Goal: Task Accomplishment & Management: Use online tool/utility

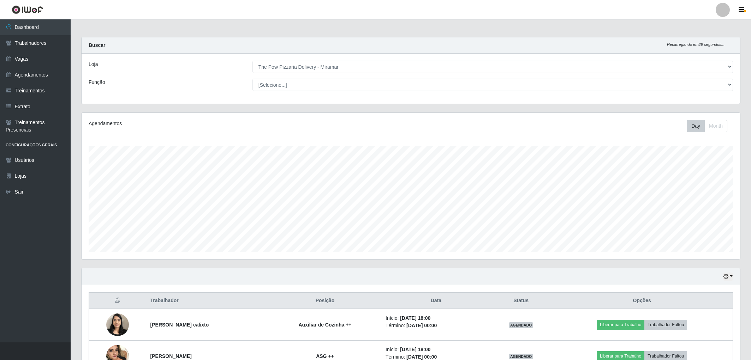
select select "322"
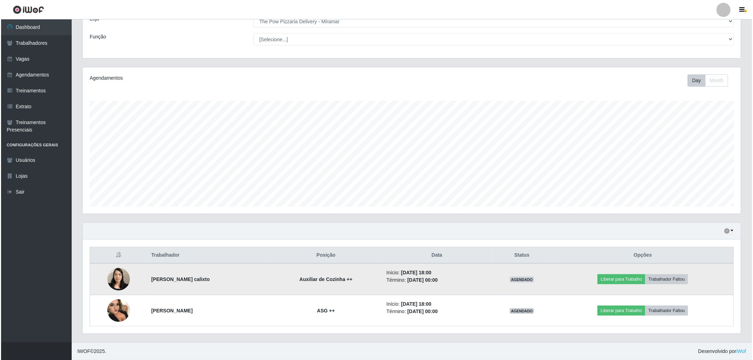
scroll to position [146, 658]
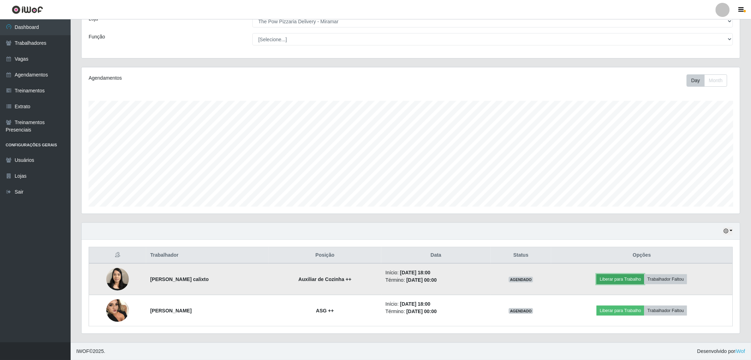
click at [626, 282] on button "Liberar para Trabalho" at bounding box center [620, 280] width 48 height 10
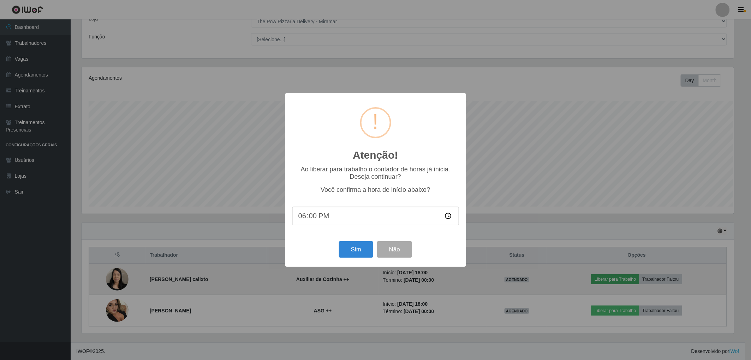
scroll to position [146, 654]
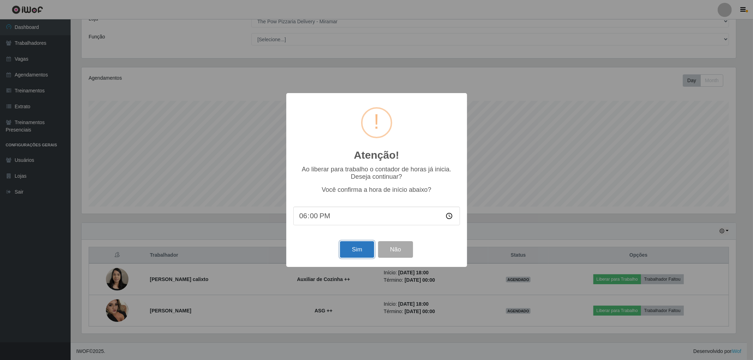
click at [357, 252] on button "Sim" at bounding box center [357, 249] width 34 height 17
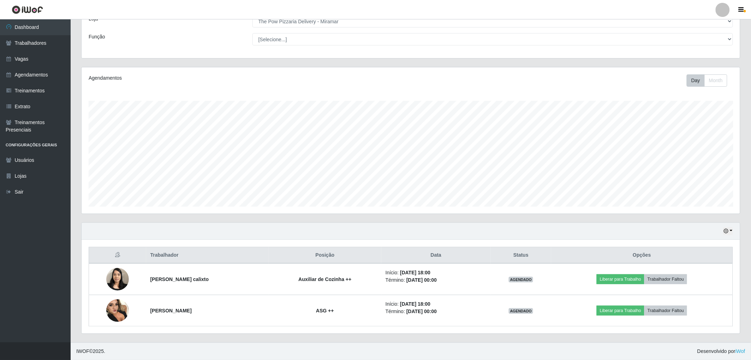
scroll to position [146, 660]
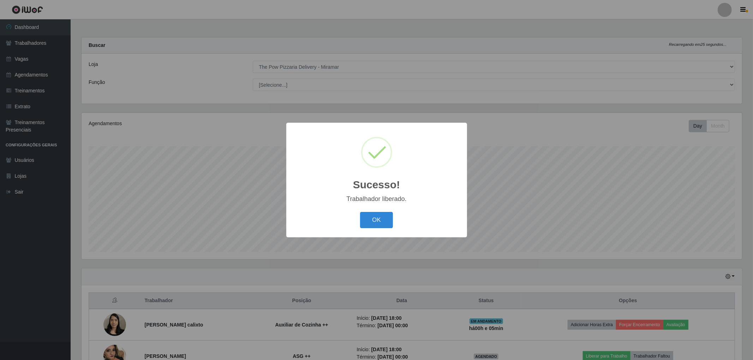
drag, startPoint x: 374, startPoint y: 217, endPoint x: 461, endPoint y: 234, distance: 88.1
click at [374, 217] on button "OK" at bounding box center [376, 220] width 33 height 17
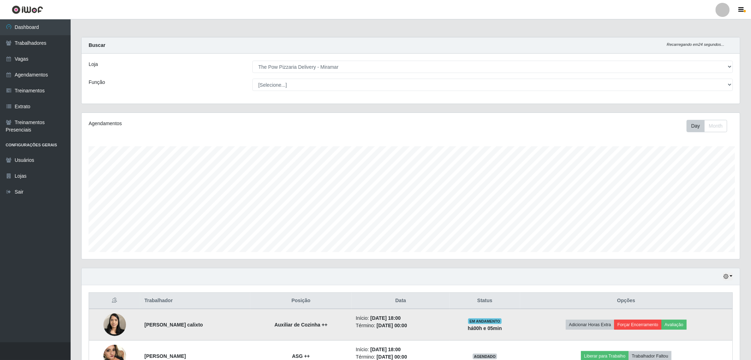
scroll to position [146, 658]
click at [647, 323] on button "Forçar Encerramento" at bounding box center [637, 325] width 47 height 10
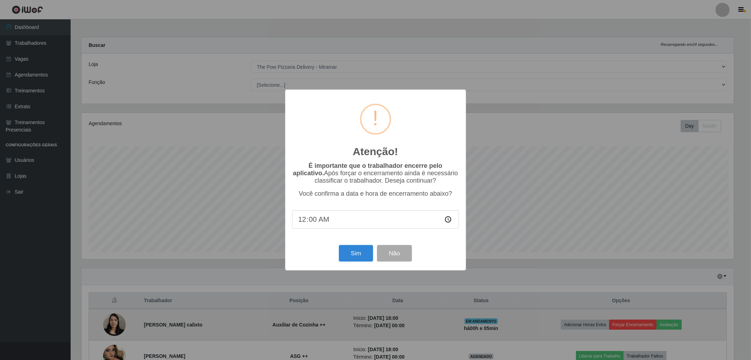
scroll to position [146, 654]
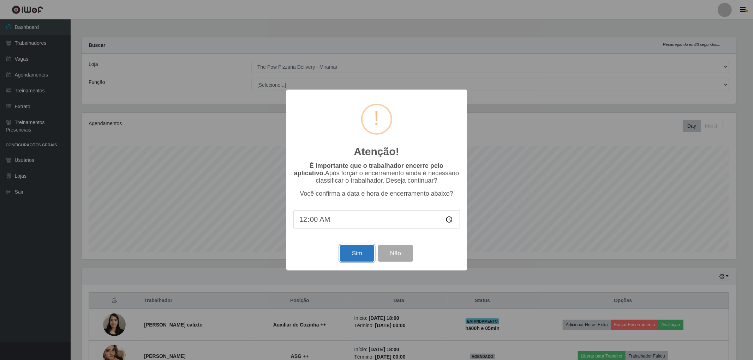
click at [358, 253] on button "Sim" at bounding box center [357, 253] width 34 height 17
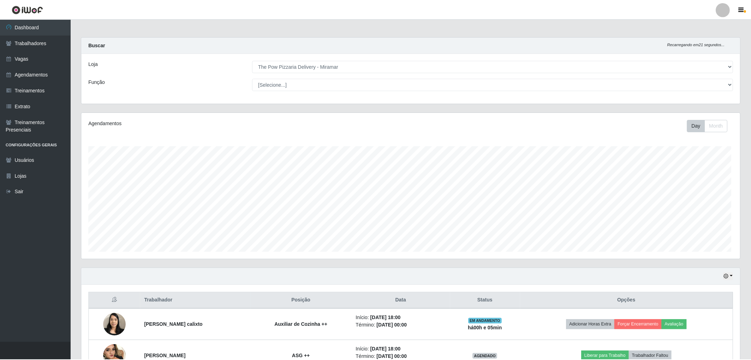
scroll to position [146, 660]
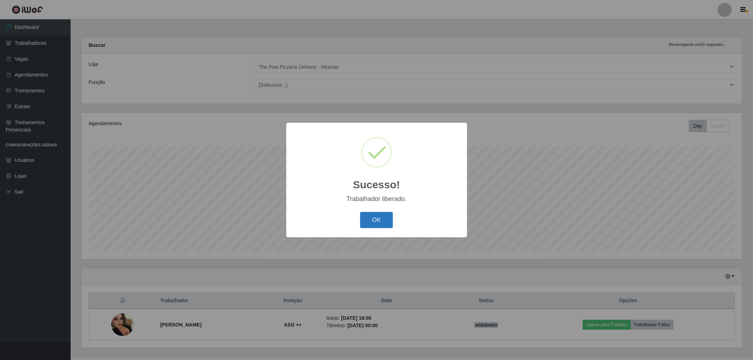
click at [380, 218] on button "OK" at bounding box center [376, 220] width 33 height 17
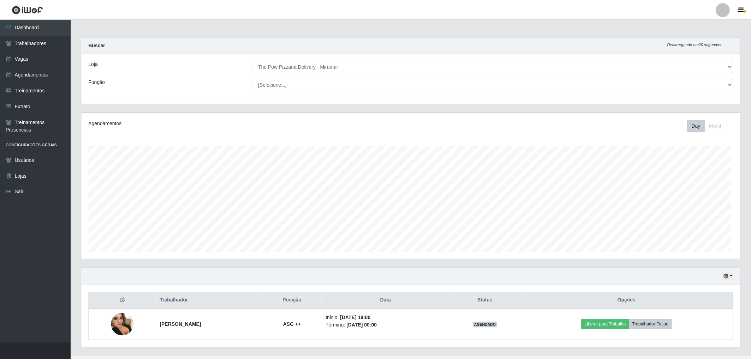
scroll to position [146, 658]
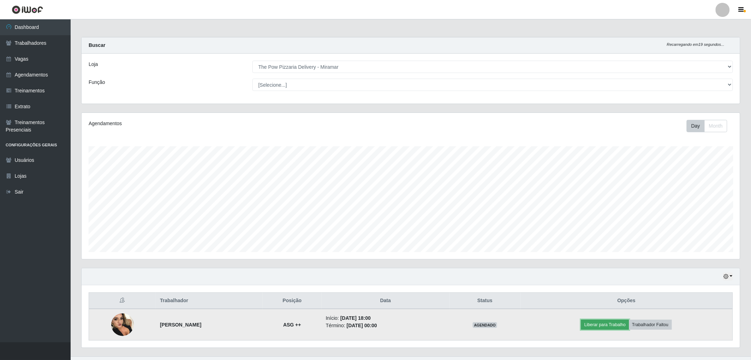
click at [614, 325] on button "Liberar para Trabalho" at bounding box center [605, 325] width 48 height 10
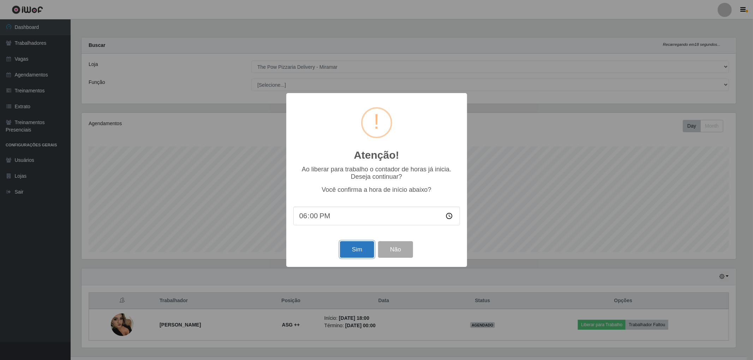
click at [352, 253] on button "Sim" at bounding box center [357, 249] width 34 height 17
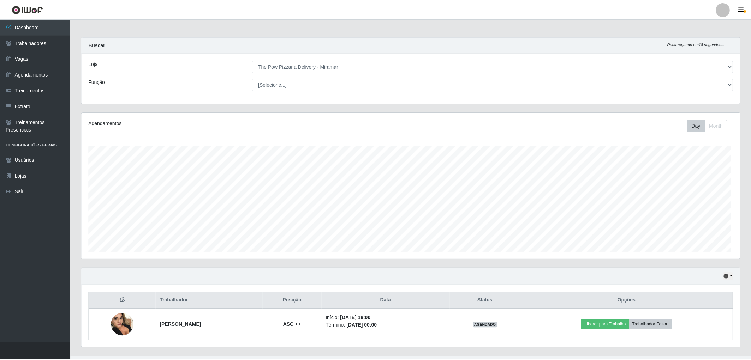
scroll to position [146, 660]
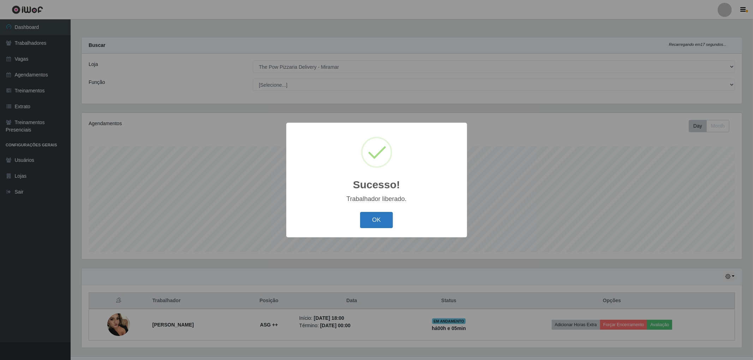
click at [379, 225] on button "OK" at bounding box center [376, 220] width 33 height 17
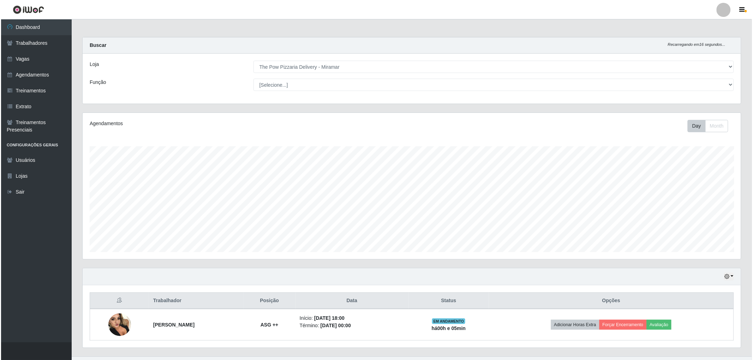
scroll to position [14, 0]
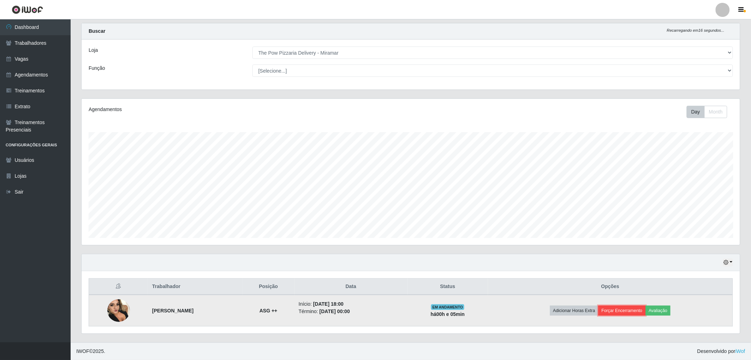
click at [632, 312] on button "Forçar Encerramento" at bounding box center [621, 311] width 47 height 10
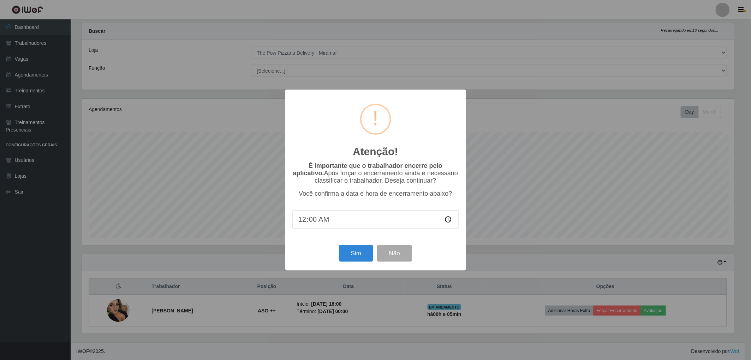
scroll to position [146, 654]
click at [352, 253] on button "Sim" at bounding box center [357, 253] width 34 height 17
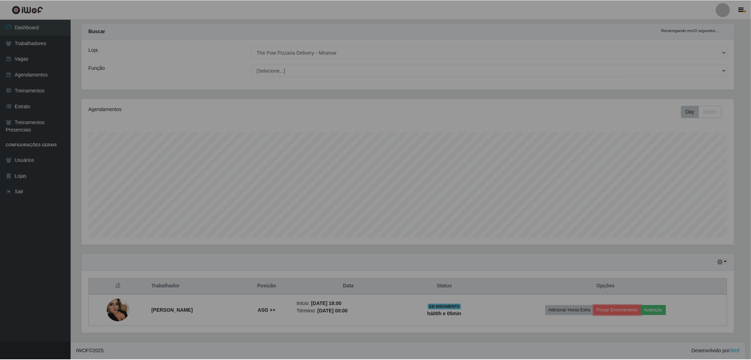
scroll to position [0, 0]
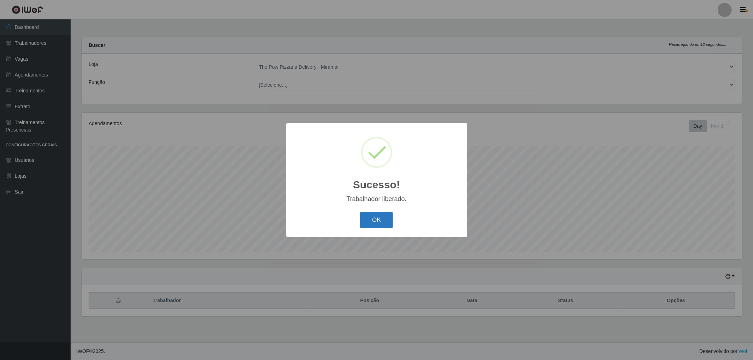
click at [374, 220] on button "OK" at bounding box center [376, 220] width 33 height 17
